Goal: Find specific page/section: Find specific page/section

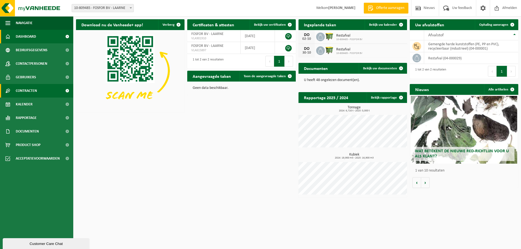
click at [18, 95] on span "Contracten" at bounding box center [26, 91] width 21 height 14
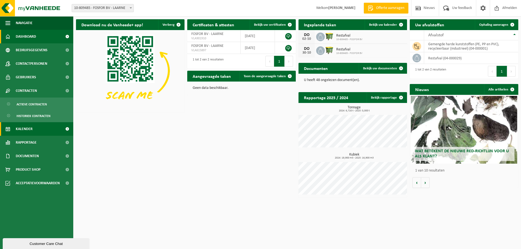
click at [20, 128] on span "Kalender" at bounding box center [24, 129] width 17 height 14
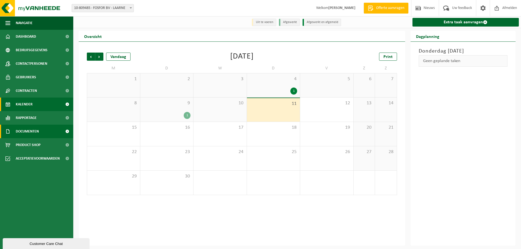
click at [24, 133] on span "Documenten" at bounding box center [27, 132] width 23 height 14
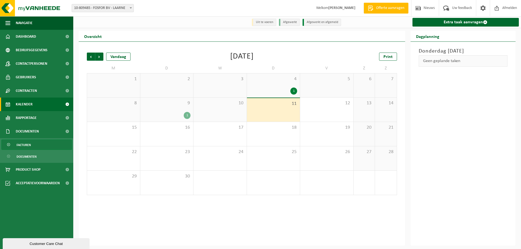
click at [23, 147] on span "Facturen" at bounding box center [24, 145] width 14 height 10
